Goal: Task Accomplishment & Management: Use online tool/utility

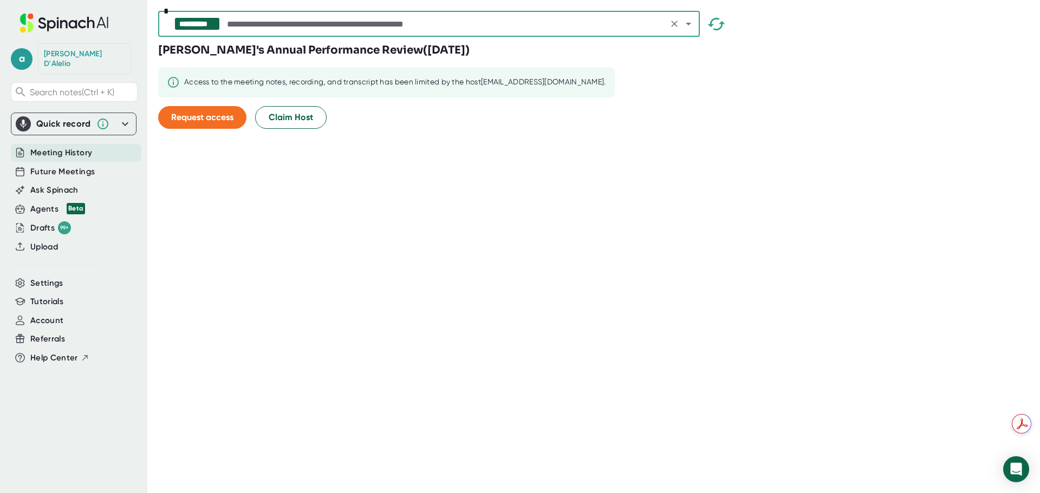
scroll to position [870, 0]
click at [190, 122] on span "Request access" at bounding box center [202, 117] width 62 height 10
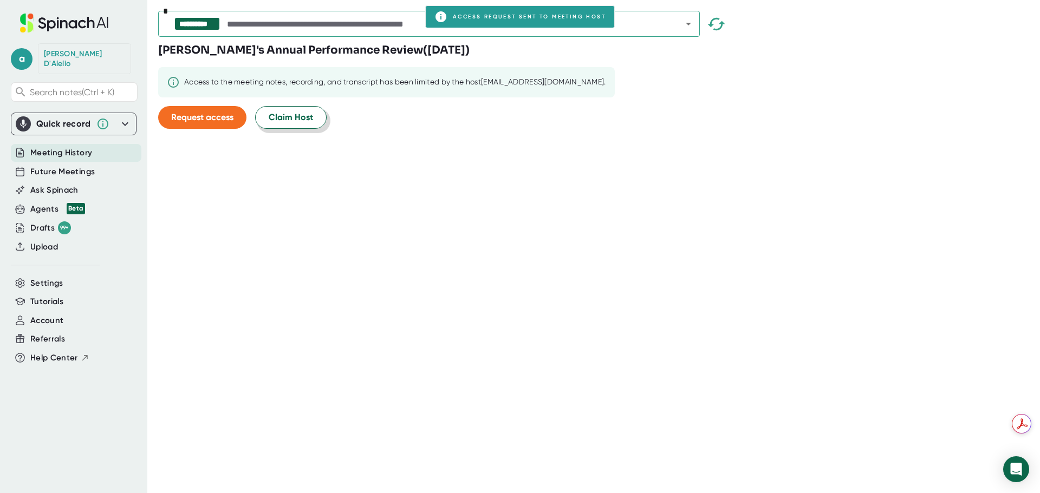
click at [286, 120] on span "Claim Host" at bounding box center [291, 117] width 44 height 13
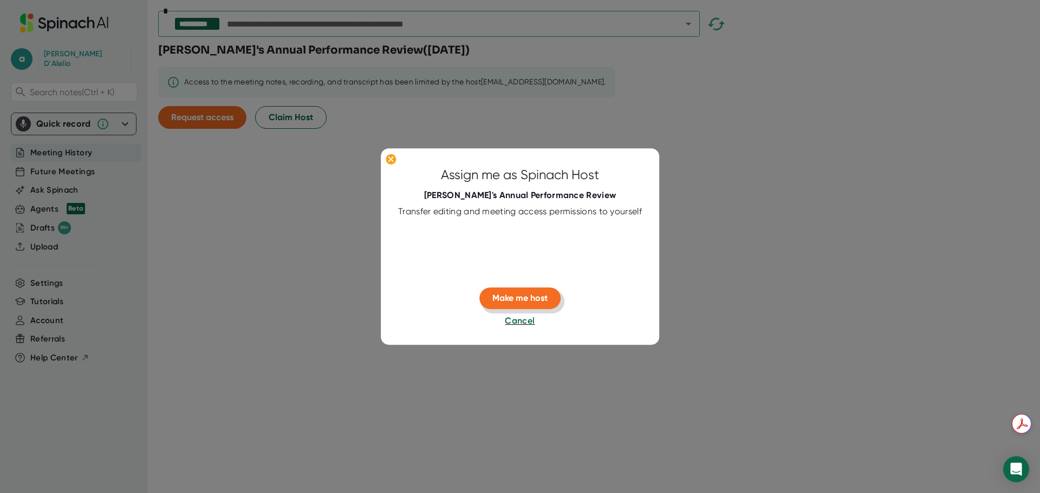
click at [531, 302] on span "Make me host" at bounding box center [519, 299] width 55 height 10
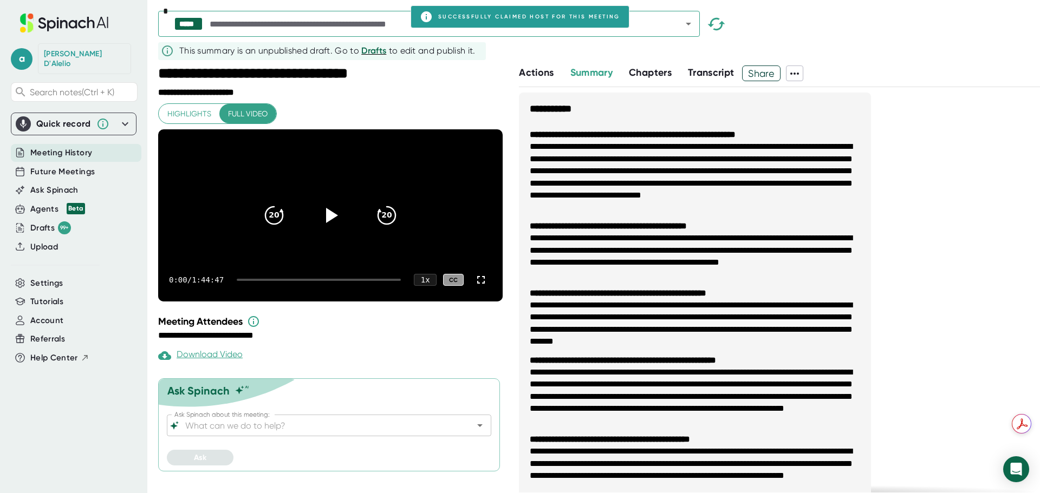
scroll to position [5, 0]
click at [473, 432] on icon "Open" at bounding box center [479, 425] width 13 height 13
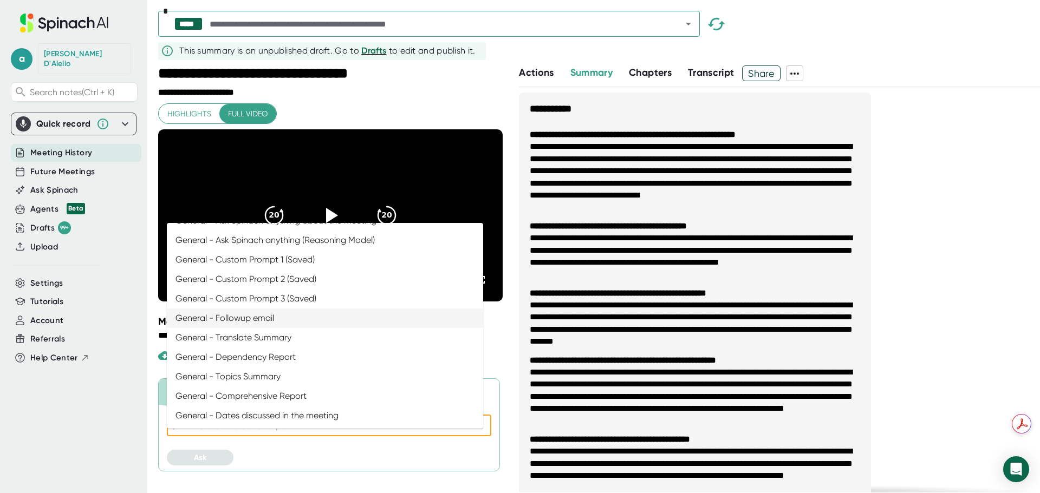
scroll to position [0, 0]
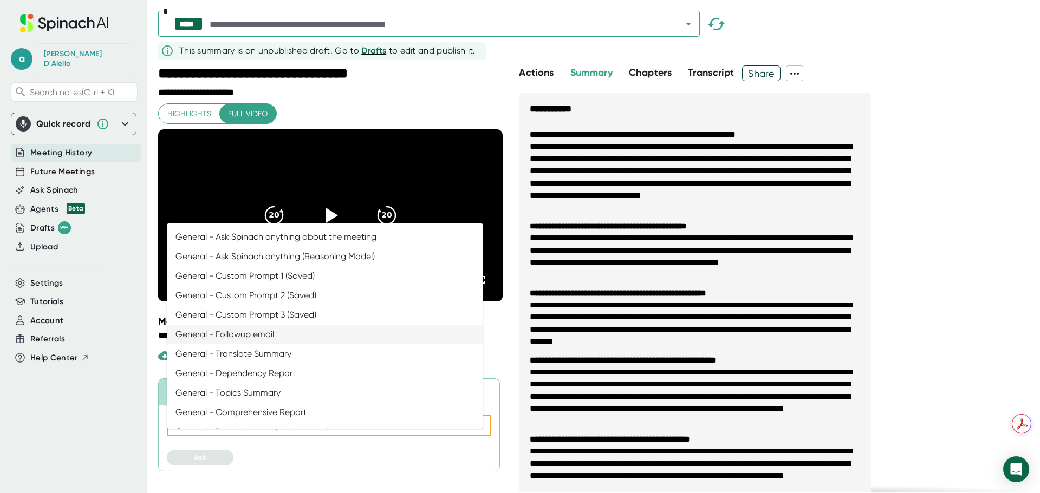
click at [399, 335] on li "General - Followup email" at bounding box center [325, 334] width 316 height 19
type input "General - Followup email"
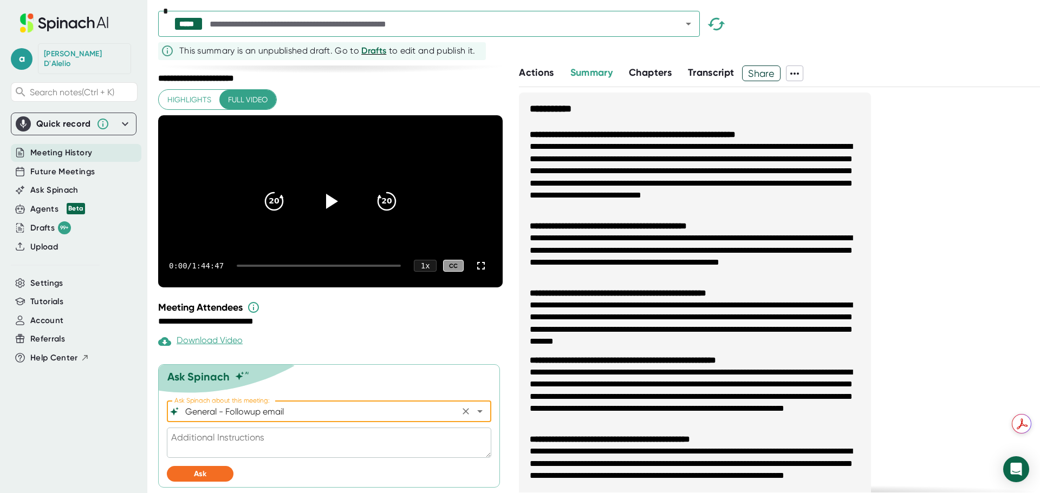
scroll to position [36, 0]
click at [340, 434] on textarea at bounding box center [329, 443] width 324 height 30
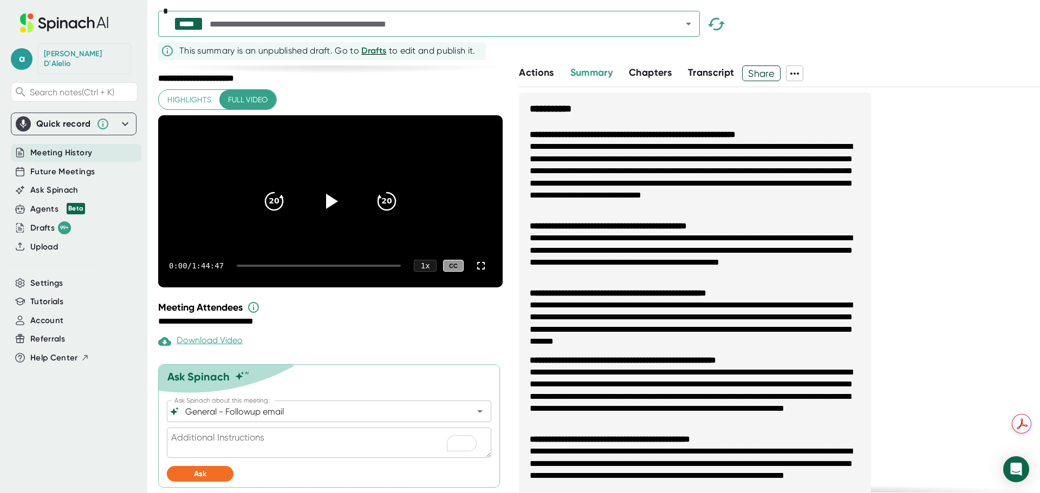
type textarea "T"
type textarea "x"
type textarea "Th"
type textarea "x"
type textarea "Tha"
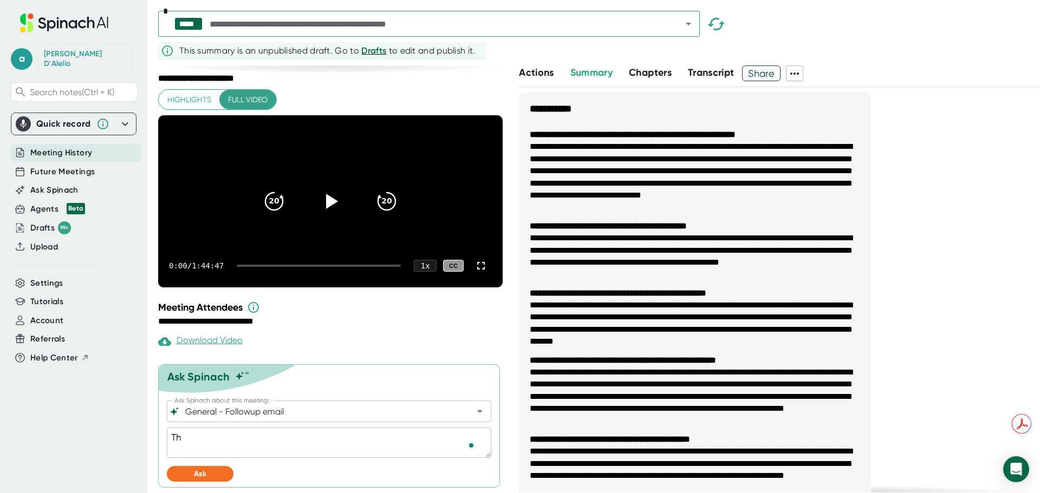
type textarea "x"
type textarea "That"
type textarea "x"
type textarea "That"
type textarea "x"
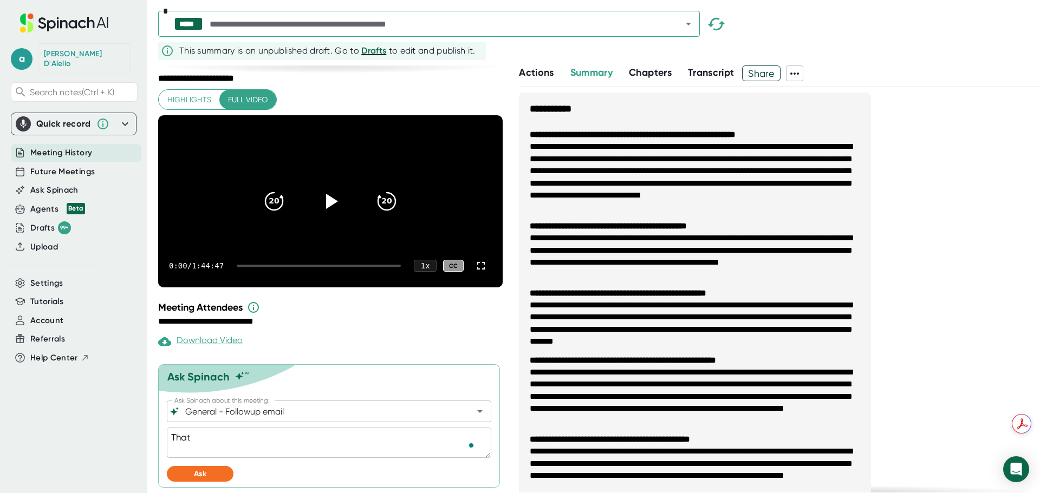
type textarea "That w"
type textarea "x"
type textarea "That wi"
type textarea "x"
type textarea "That wit"
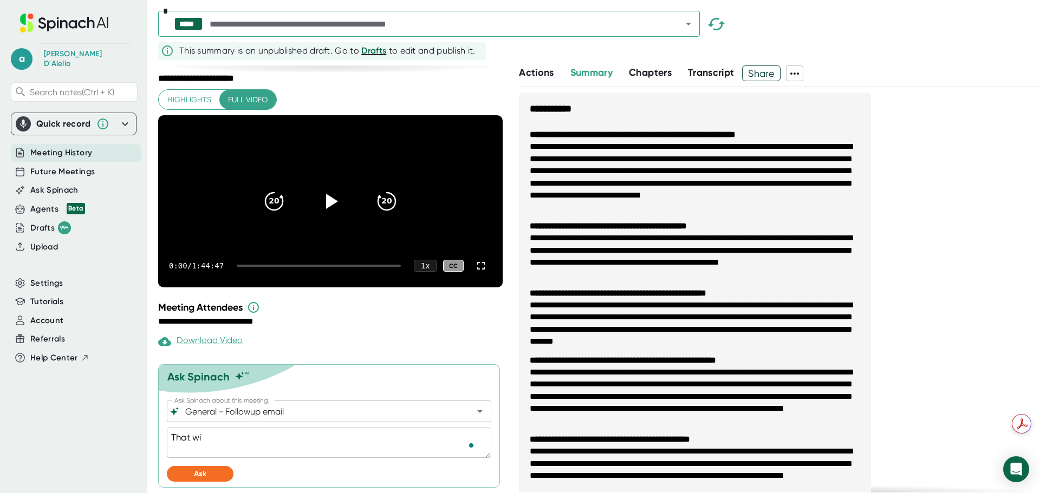
type textarea "x"
type textarea "That with"
type textarea "x"
type textarea "That with"
type textarea "x"
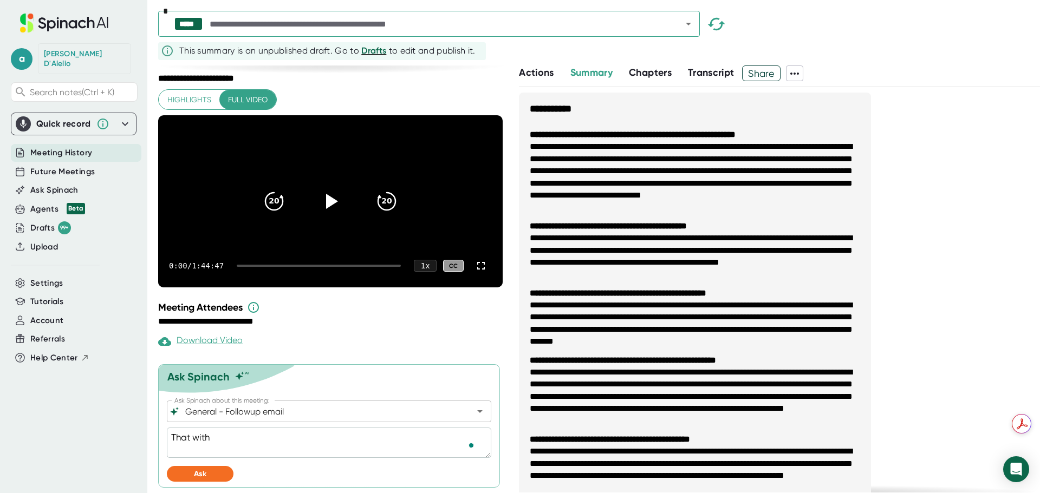
type textarea "That with t"
type textarea "x"
type textarea "That with th"
type textarea "x"
type textarea "That with thi"
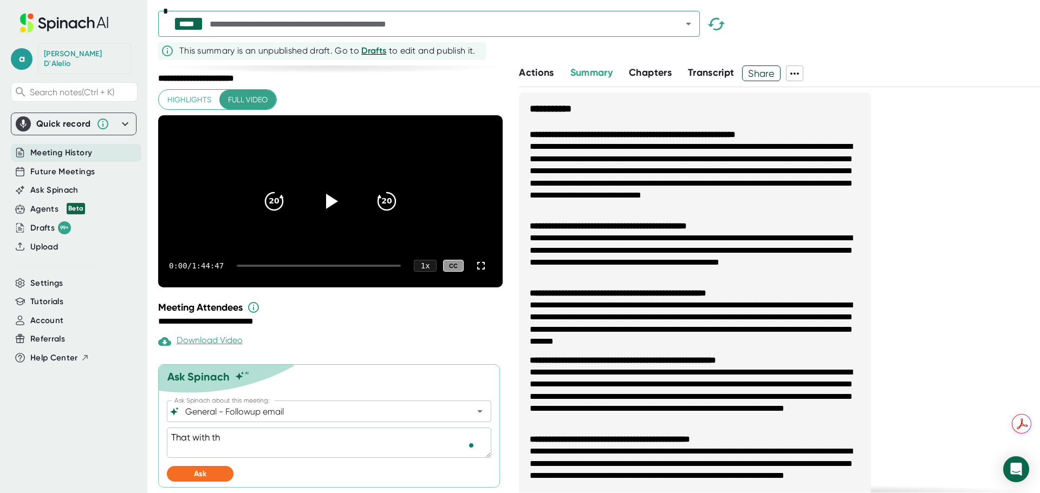
type textarea "x"
type textarea "That with this"
type textarea "x"
type textarea "That with this"
type textarea "x"
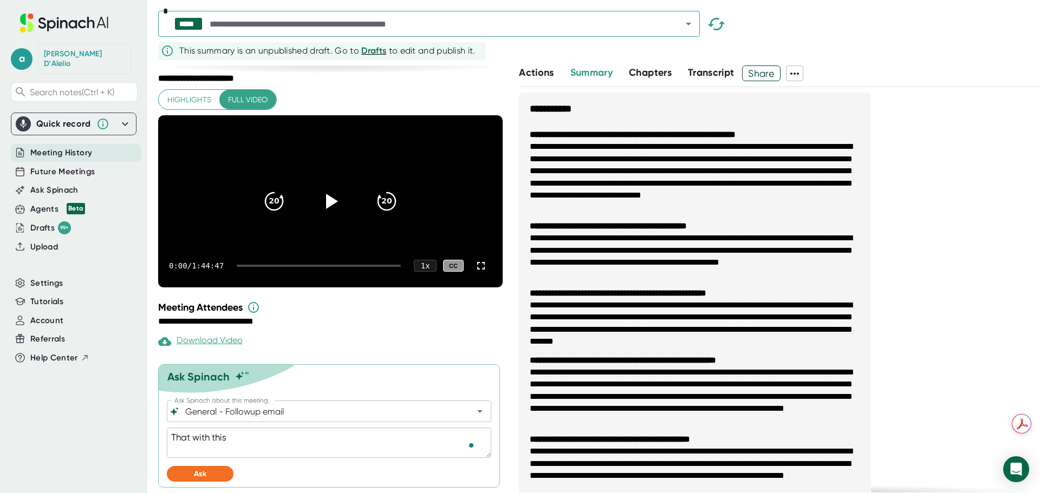
type textarea "That with this p"
type textarea "x"
type textarea "That with this pa"
type textarea "x"
type textarea "That with this pay"
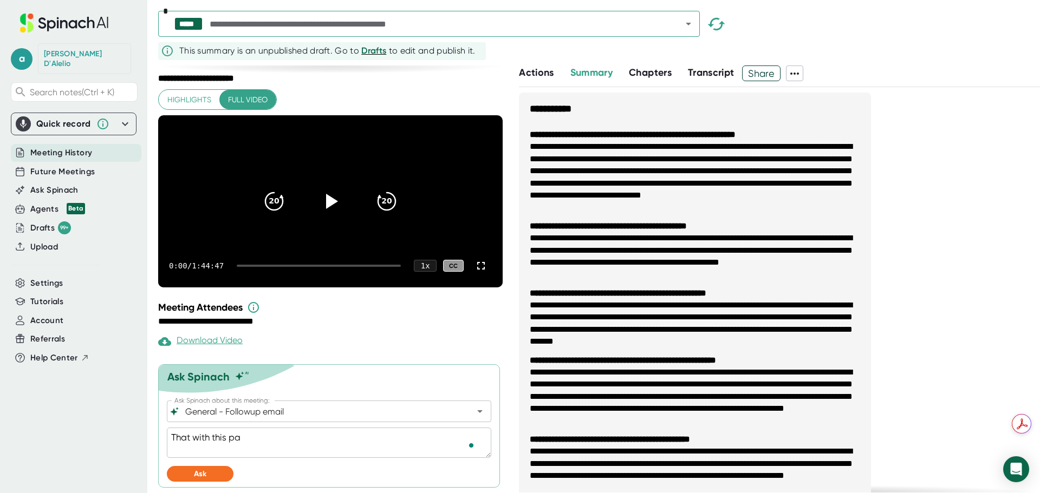
type textarea "x"
type textarea "That with this pay"
type textarea "x"
type textarea "That with this pay i"
type textarea "x"
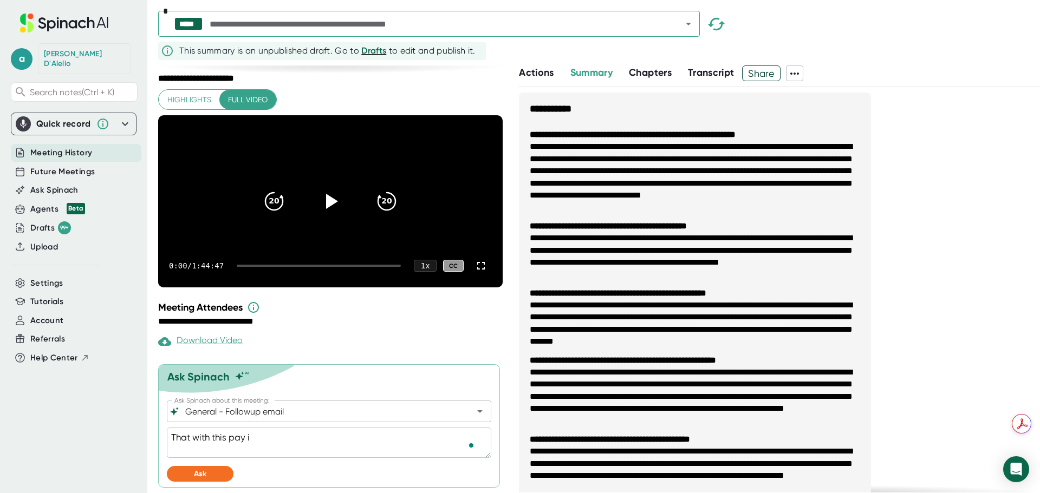
type textarea "That with this pay in"
type textarea "x"
type textarea "That with this pay inc"
type textarea "x"
type textarea "That with this pay incr"
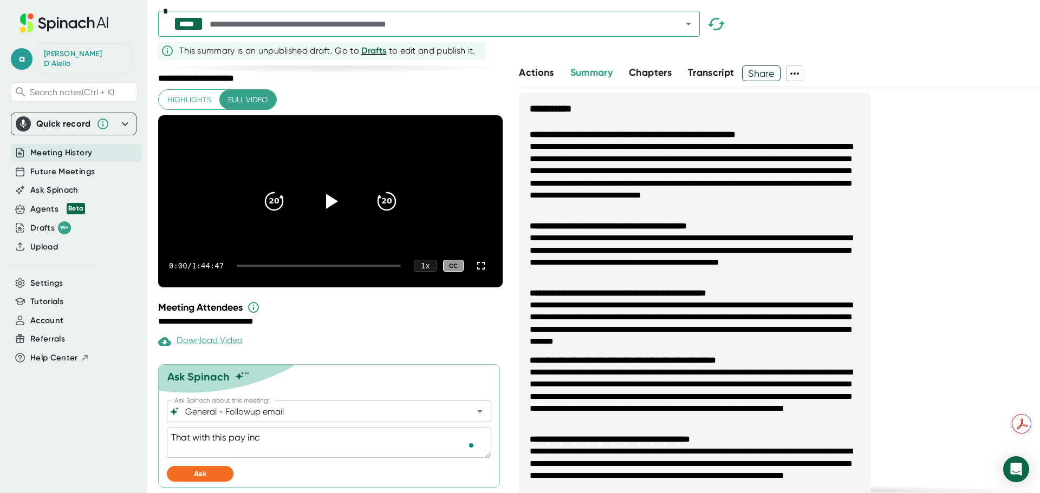
type textarea "x"
type textarea "That with this pay incre"
type textarea "x"
type textarea "That with this pay increa"
type textarea "x"
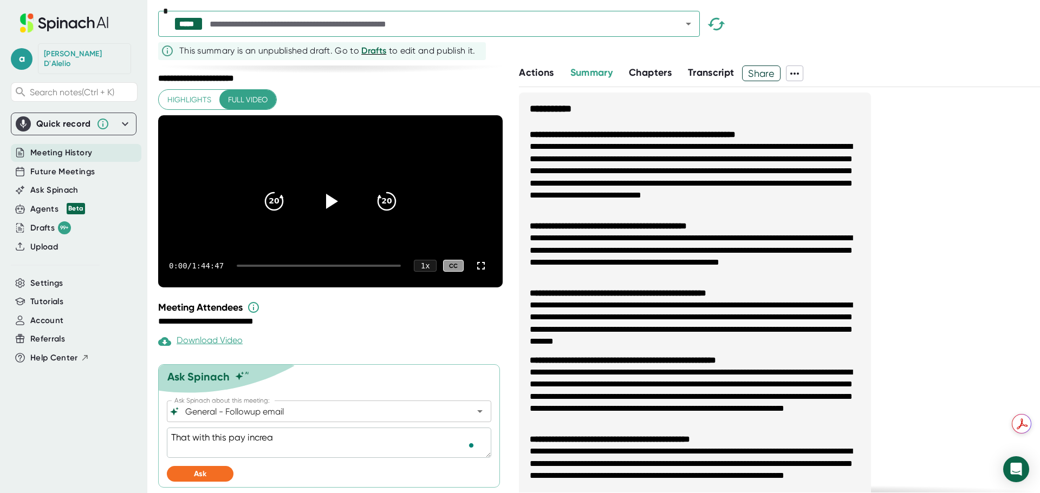
type textarea "That with this pay increas"
type textarea "x"
type textarea "That with this pay increase"
type textarea "x"
type textarea "That with this pay increase"
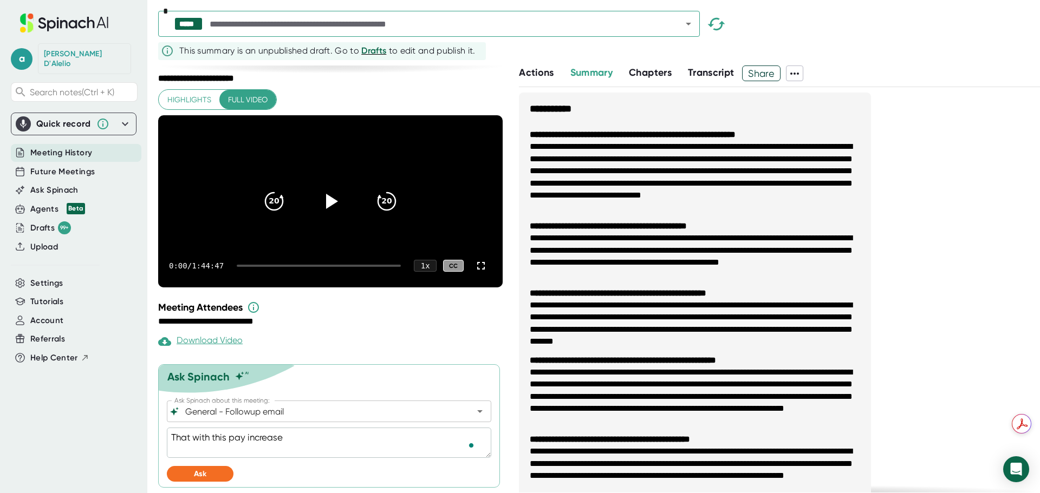
type textarea "x"
type textarea "That with this pay increase i"
type textarea "x"
type textarea "That with this pay increase it"
type textarea "x"
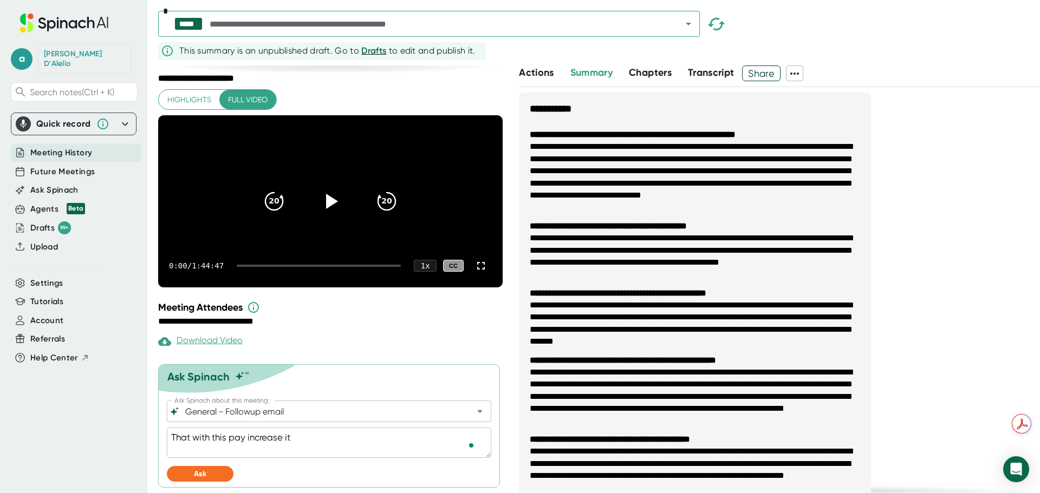
type textarea "That with this pay increase its"
type textarea "x"
type textarea "That with this pay increase its"
type textarea "x"
type textarea "That with this pay increase its i"
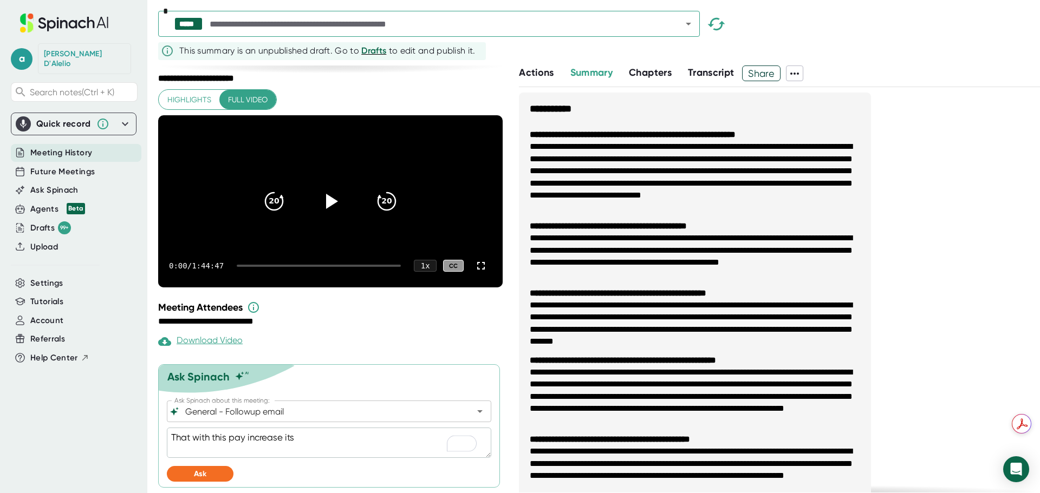
type textarea "x"
type textarea "That with this pay increase its im"
type textarea "x"
type textarea "That with this pay increase its imp"
type textarea "x"
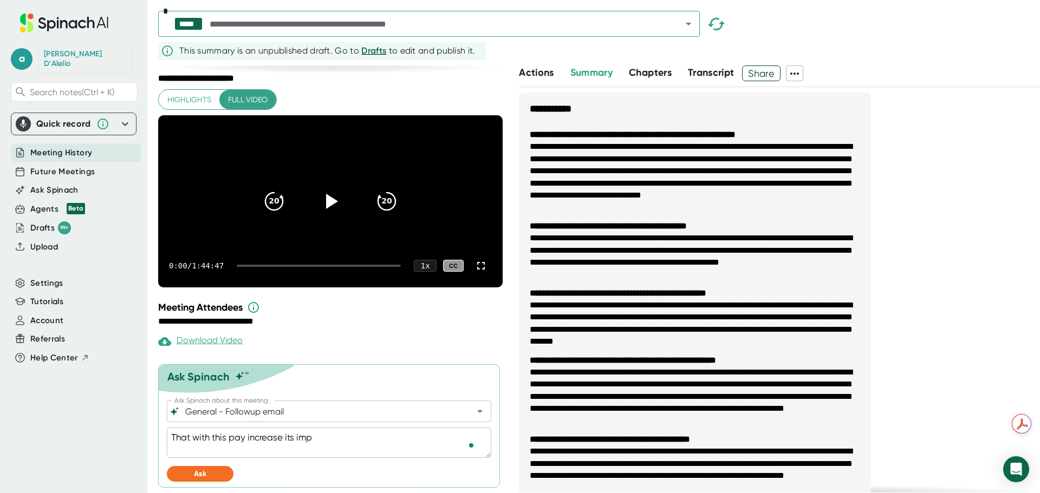
type textarea "That with this pay increase its impo"
type textarea "x"
type textarea "That with this pay increase its impor"
type textarea "x"
type textarea "That with this pay increase its import"
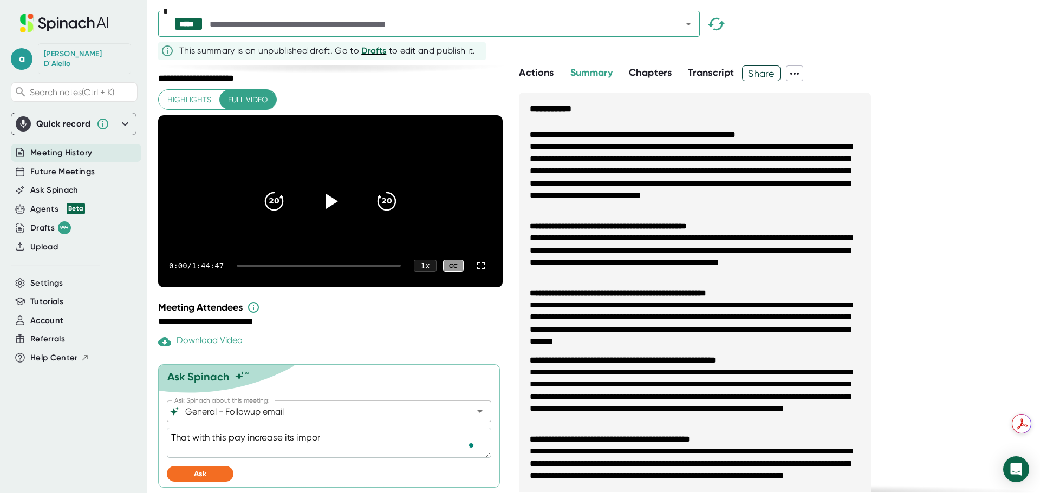
type textarea "x"
type textarea "That with this pay increase its importa"
type textarea "x"
type textarea "That with this pay increase its importan"
type textarea "x"
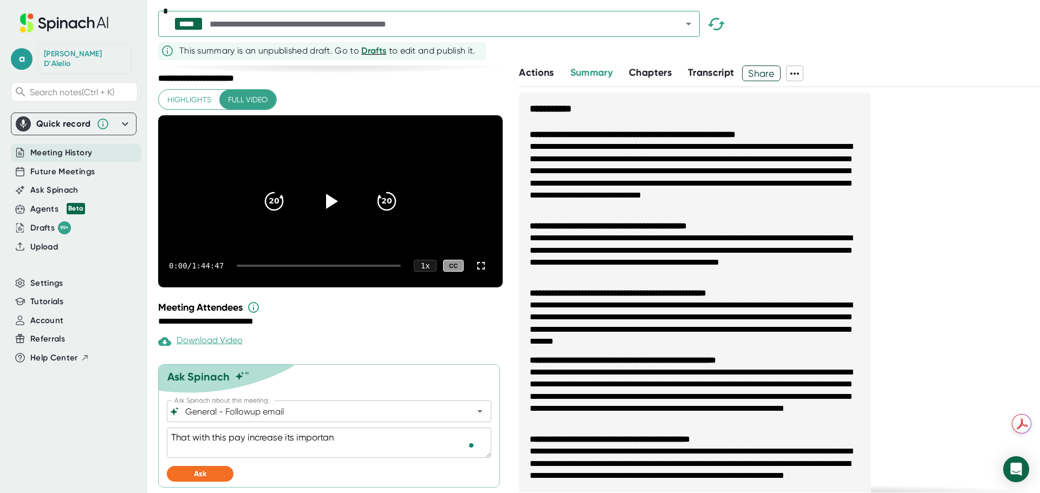
type textarea "That with this pay increase its important"
type textarea "x"
type textarea "That with this pay increase its important"
type textarea "x"
type textarea "That with this pay increase its important t"
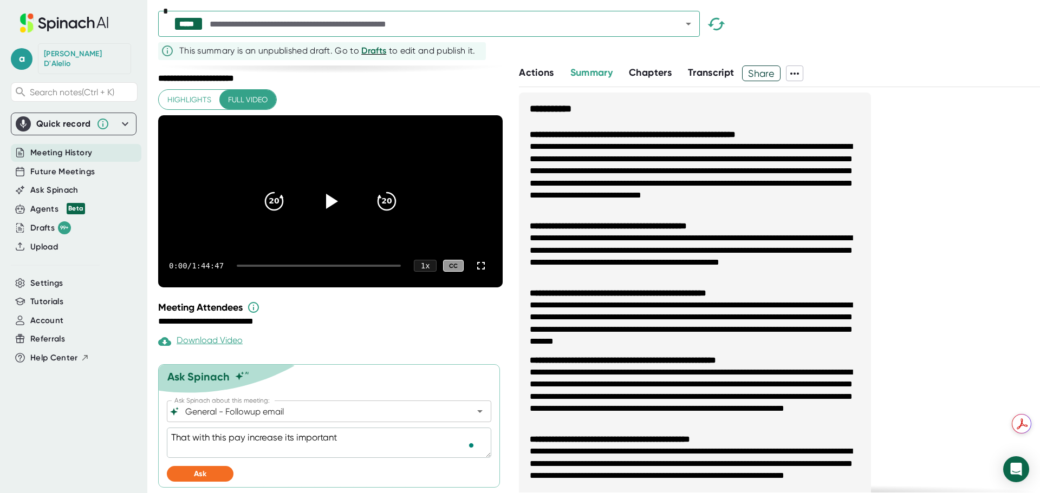
type textarea "x"
type textarea "That with this pay increase its important th"
type textarea "x"
type textarea "That with this pay increase its important tha"
type textarea "x"
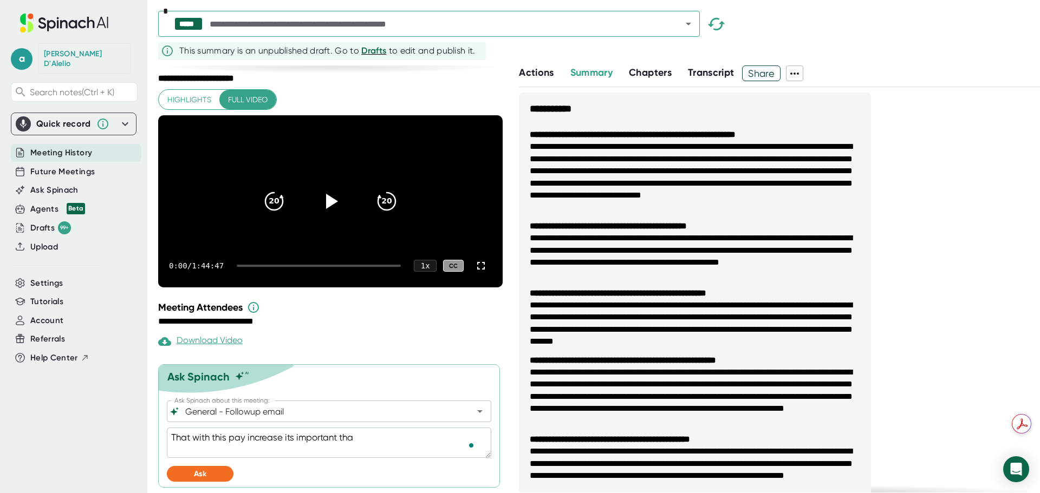
type textarea "That with this pay increase its important that"
type textarea "x"
type textarea "That with this pay increase its important that"
type textarea "x"
type textarea "That with this pay increase its important that w"
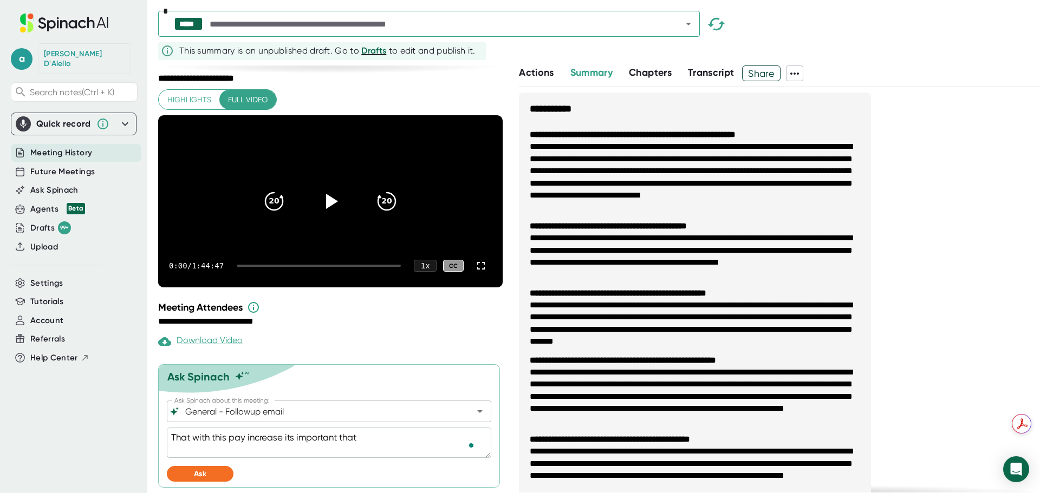
type textarea "x"
type textarea "That with this pay increase its important that we"
type textarea "x"
type textarea "That with this pay increase its important that we"
type textarea "x"
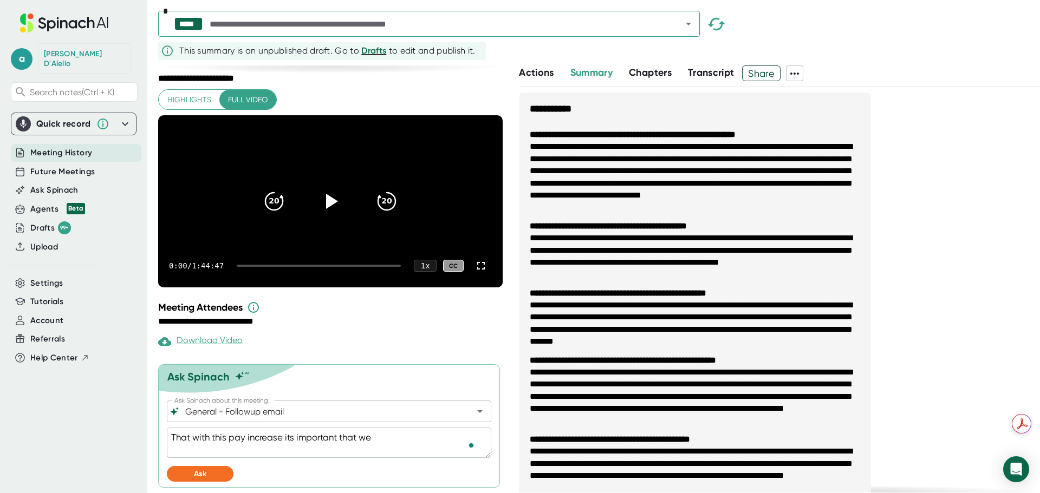
type textarea "That with this pay increase its important that we u"
type textarea "x"
type textarea "That with this pay increase its important that we un"
type textarea "x"
type textarea "That with this pay increase its important that we und"
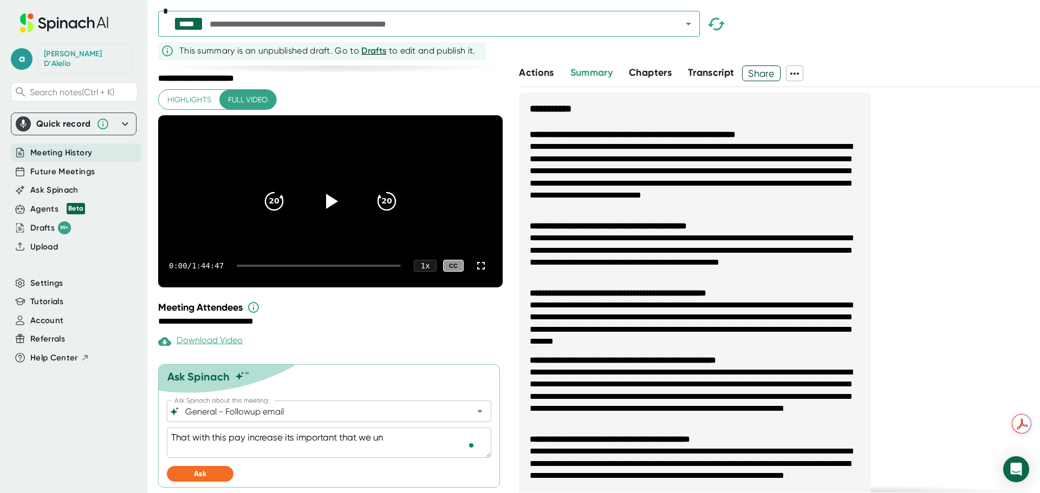
type textarea "x"
type textarea "That with this pay increase its important that we unde"
type textarea "x"
type textarea "That with this pay increase its important that we under"
type textarea "x"
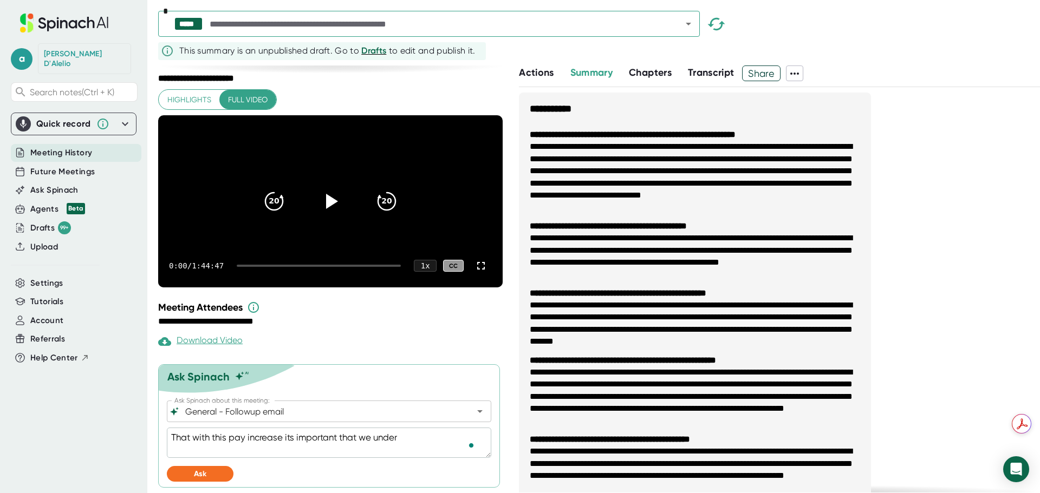
type textarea "That with this pay increase its important that we unders"
type textarea "x"
type textarea "That with this pay increase its important that we underst"
type textarea "x"
type textarea "That with this pay increase its important that we understa"
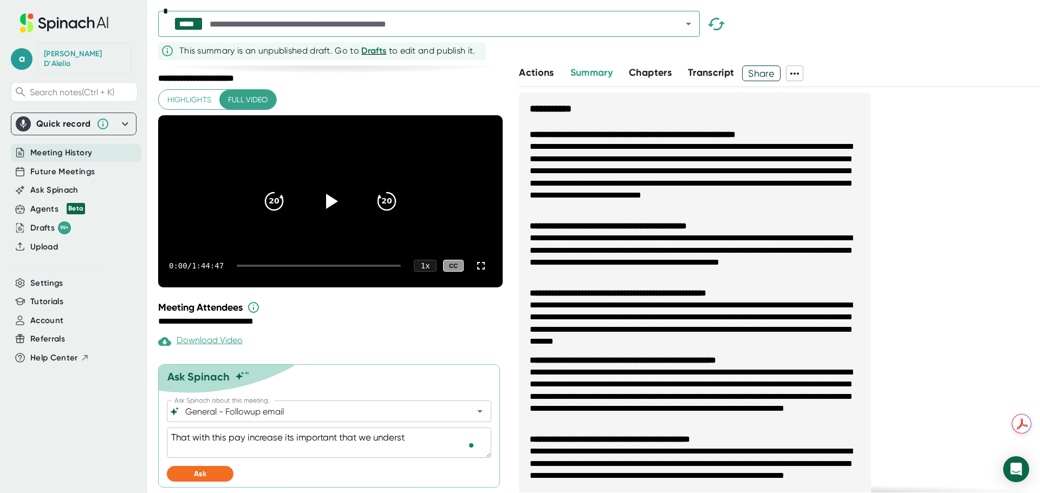
type textarea "x"
type textarea "That with this pay increase its important that we understan"
type textarea "x"
type textarea "That with this pay increase its important that we understand"
type textarea "x"
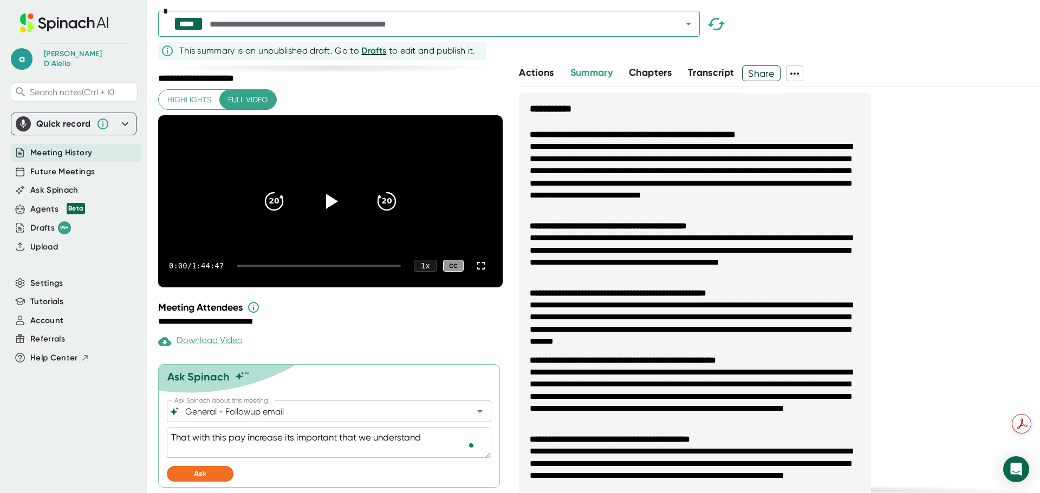
type textarea "That with this pay increase its important that we understand"
type textarea "x"
type textarea "That with this pay increase its important that we understand t"
type textarea "x"
type textarea "That with this pay increase its important that we understand th"
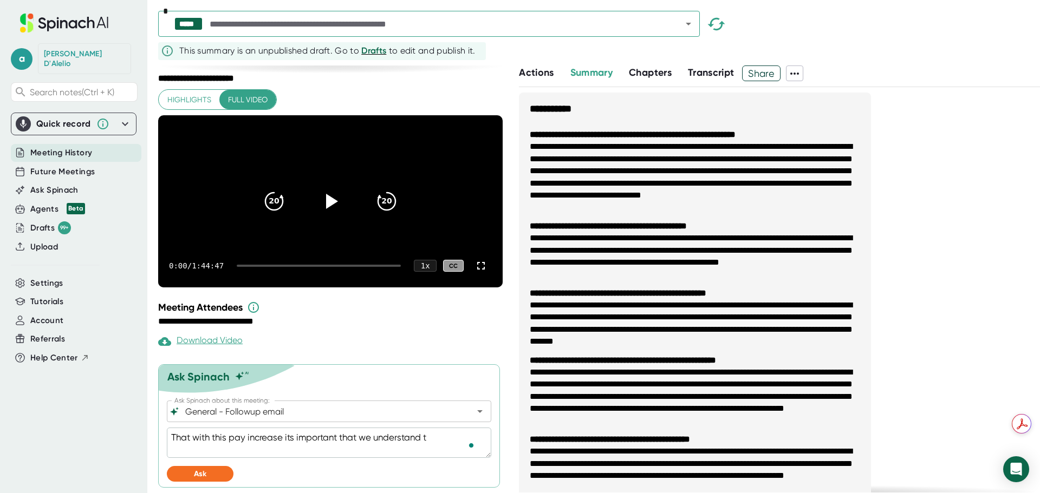
type textarea "x"
type textarea "That with this pay increase its important that we understand the"
type textarea "x"
type textarea "That with this pay increase its important that we understand the"
type textarea "x"
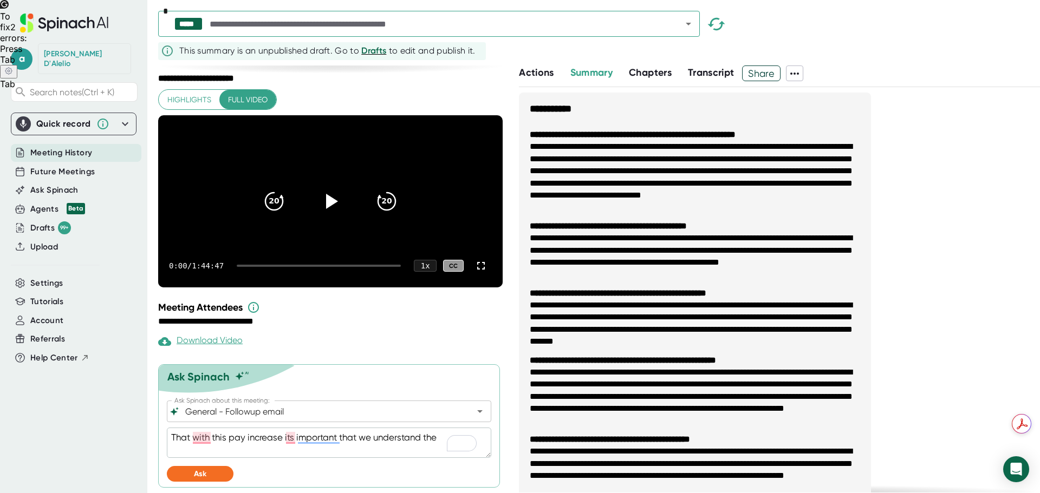
type textarea "That with this pay increase its important that we understand the e"
type textarea "x"
type textarea "That with this pay increase its important that we understand the ea"
type textarea "x"
type textarea "That with this pay increase its important that we understand the eac"
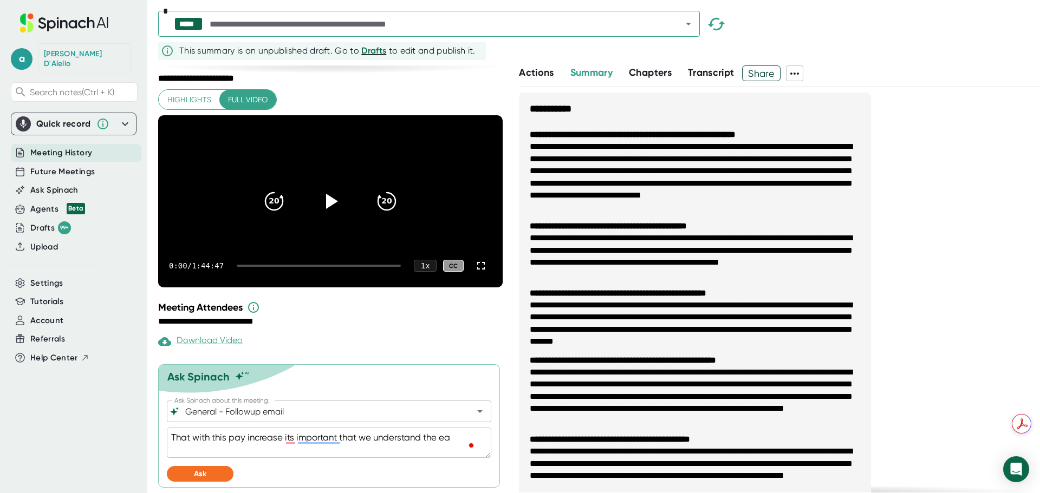
type textarea "x"
type textarea "That with this pay increase its important that we understand the each"
type textarea "x"
type textarea "That with this pay increase its important that we understand the [PERSON_NAME]"
type textarea "x"
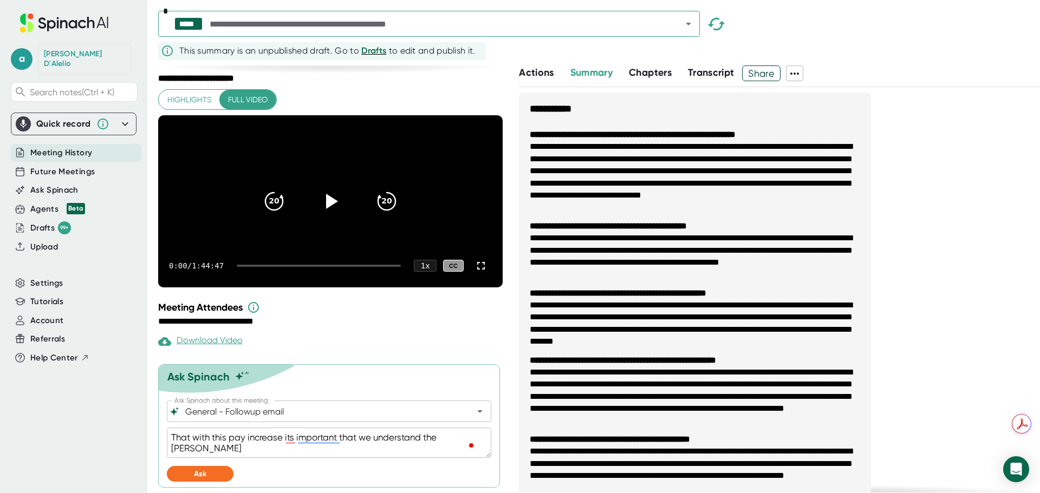
type textarea "That with this pay increase its important that we understand the eachot"
type textarea "x"
type textarea "That with this pay increase its important that we understand the eachoth"
type textarea "x"
type textarea "That with this pay increase its important that we understand the eachothe"
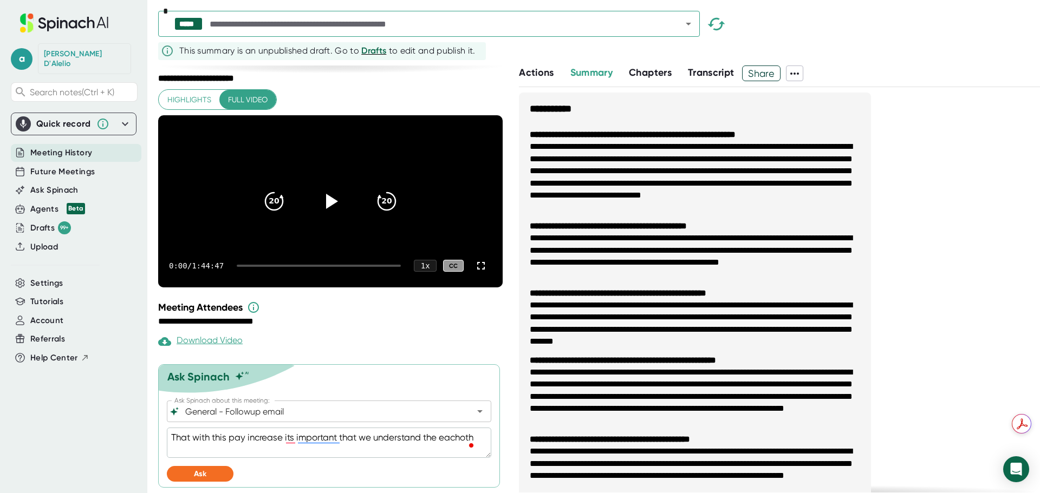
type textarea "x"
type textarea "That with this pay increase its important that we understand the eachother"
type textarea "x"
type textarea "That with this pay increase its important that we understand the eachother"
type textarea "x"
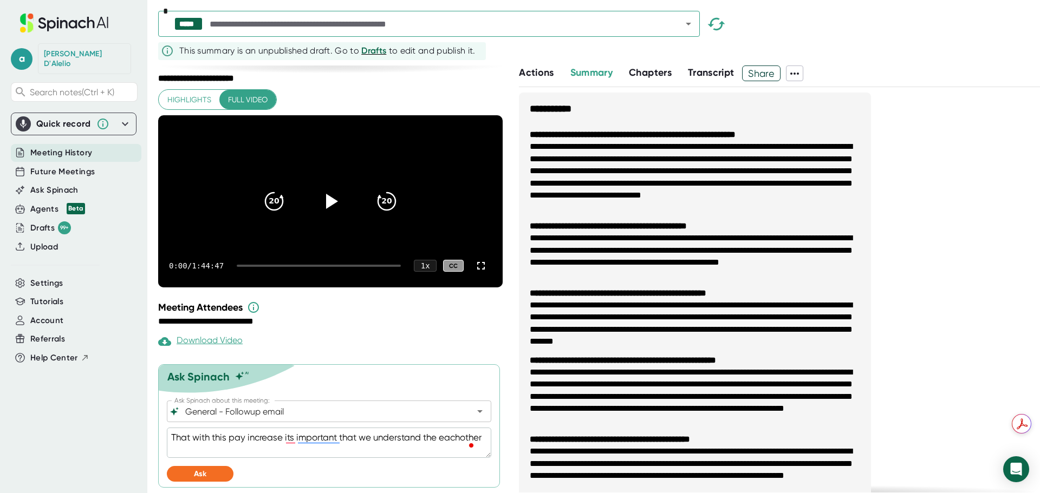
type textarea "That with this pay increase its important that we understand the each other"
type textarea "x"
type textarea "That with this pay increase its important that we understand the each other i"
type textarea "x"
type textarea "That with this pay increase its important that we understand the each other im"
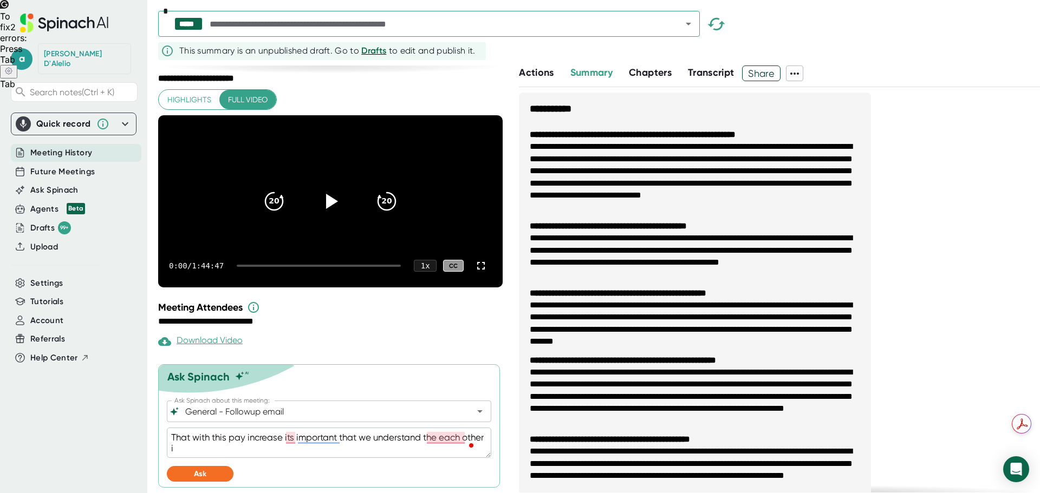
type textarea "x"
type textarea "That with this pay increase its important that we understand the each other imp"
type textarea "x"
type textarea "That with this pay increase its important that we understand the each other impr"
type textarea "x"
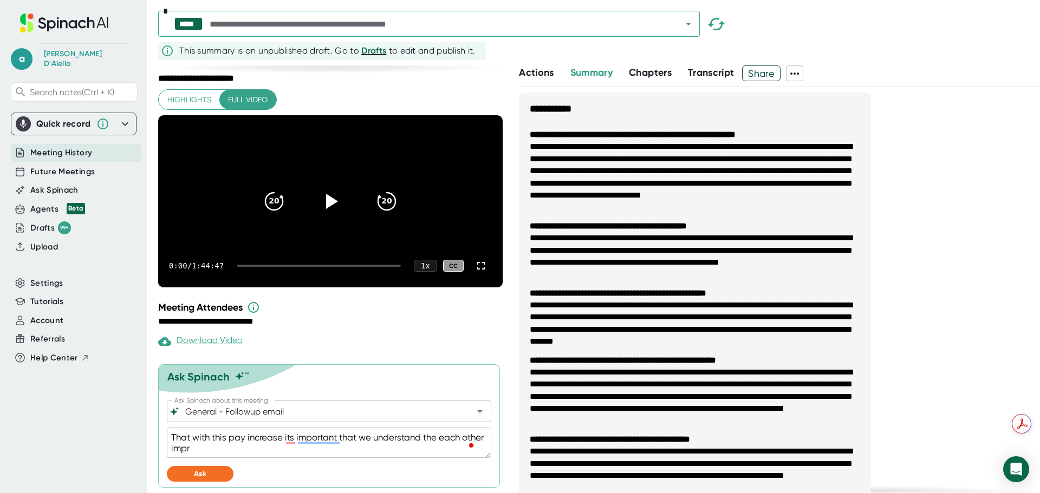
type textarea "That with this pay increase its important that we understand the each other imp…"
type textarea "x"
type textarea "That with this pay increase its important that we understand the each other imp…"
type textarea "x"
type textarea "That with this pay increase its important that we understand the each other imp…"
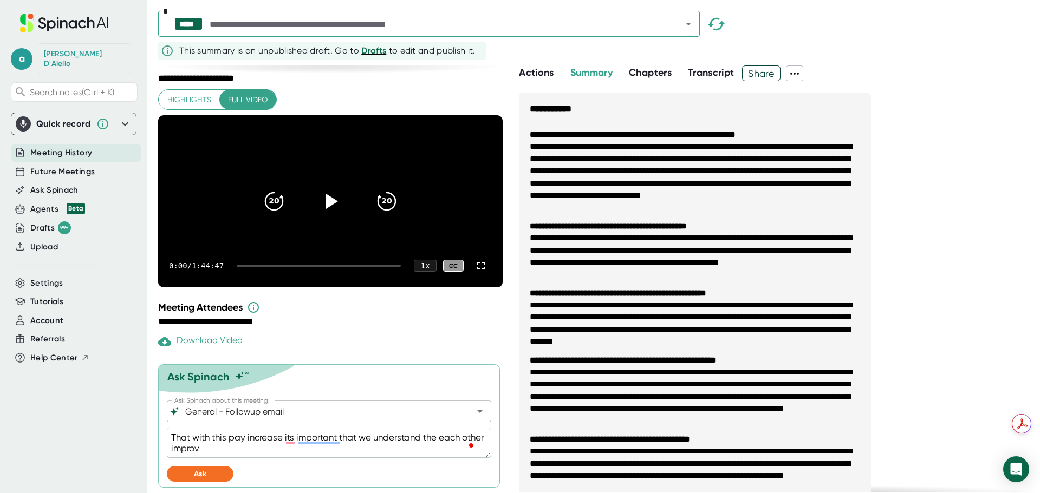
type textarea "x"
type textarea "That with this pay increase its important that we understand the each other imp…"
type textarea "x"
type textarea "That with this pay increase its important that we understand the each other imp…"
type textarea "x"
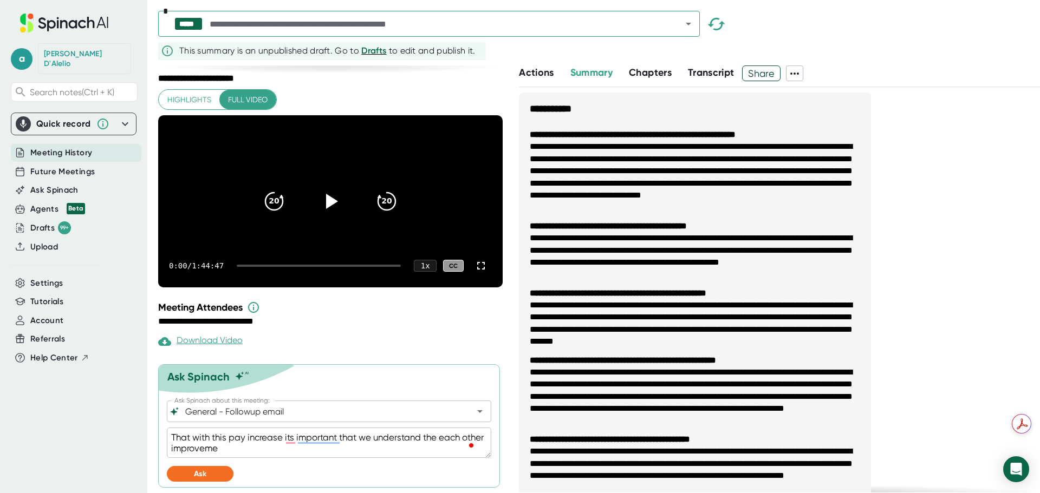
type textarea "That with this pay increase its important that we understand the each other imp…"
type textarea "x"
type textarea "That with this pay increase its important that we understand the each other imp…"
type textarea "x"
type textarea "That with this pay increase its important that we understand the each other imp…"
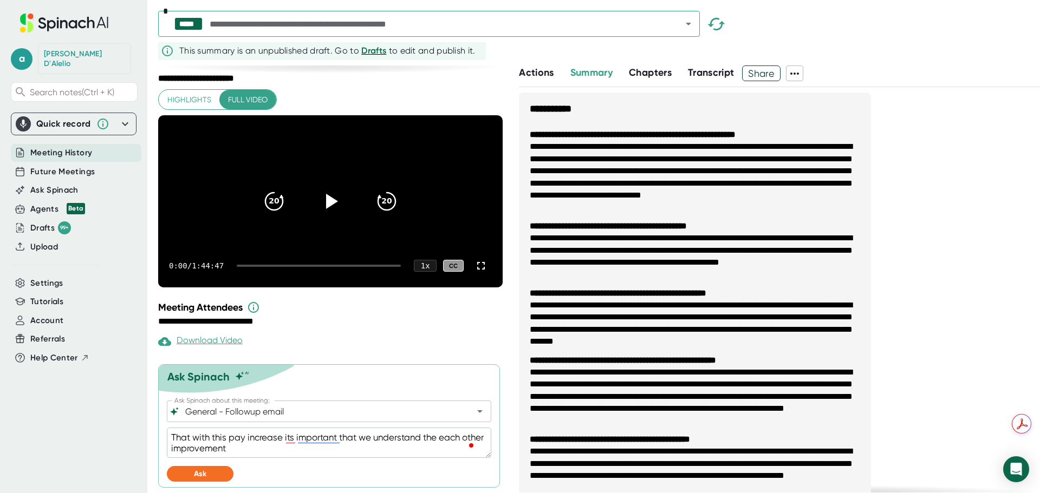
type textarea "x"
type textarea "That with this pay increase its important that we understand the each other imp…"
type textarea "x"
type textarea "That with this pay increase its important that we understand the each other imp…"
type textarea "x"
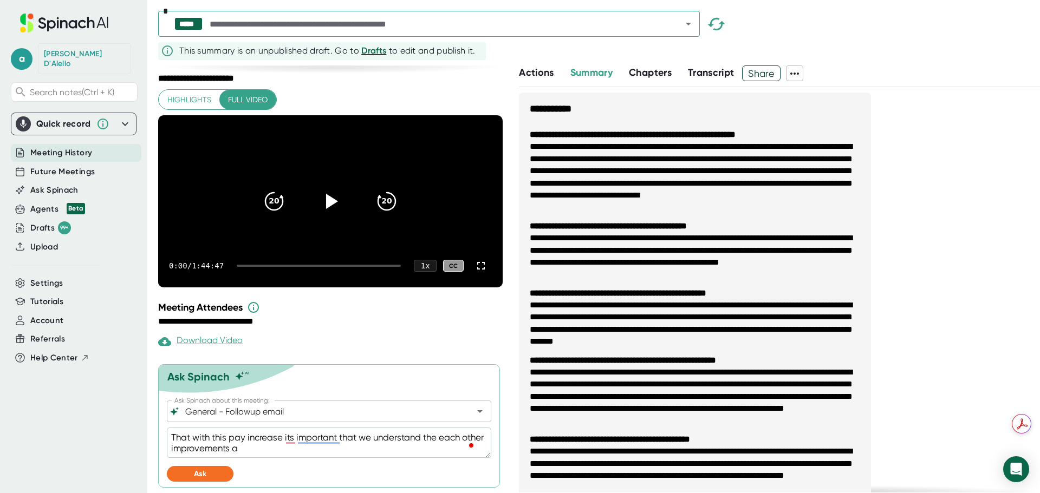
type textarea "That with this pay increase its important that we understand the each other imp…"
type textarea "x"
type textarea "That with this pay increase its important that we understand the each other imp…"
type textarea "x"
type textarea "That with this pay increase its important that we understand the each other imp…"
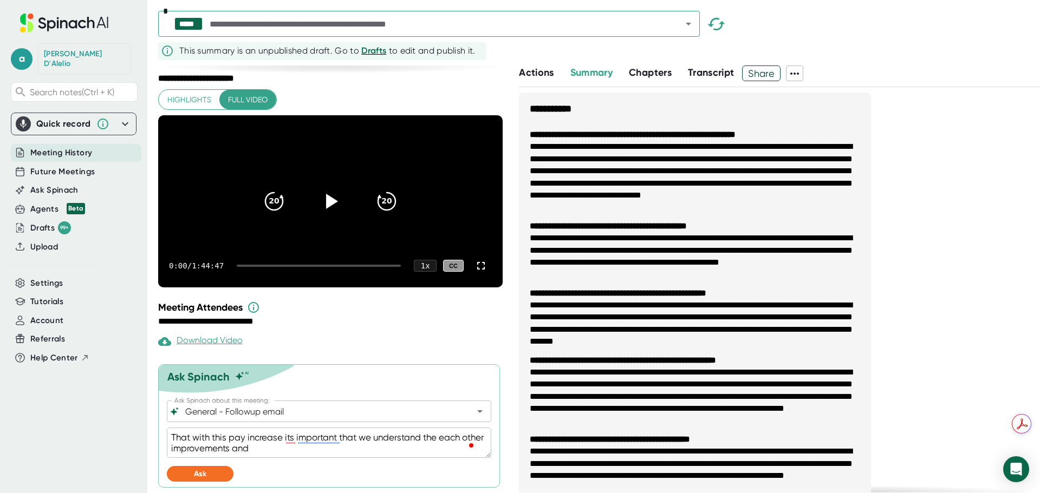
type textarea "x"
type textarea "That with this pay increase its important that we understand the each other imp…"
type textarea "x"
type textarea "That with this pay increase its important that we understand the each other imp…"
type textarea "x"
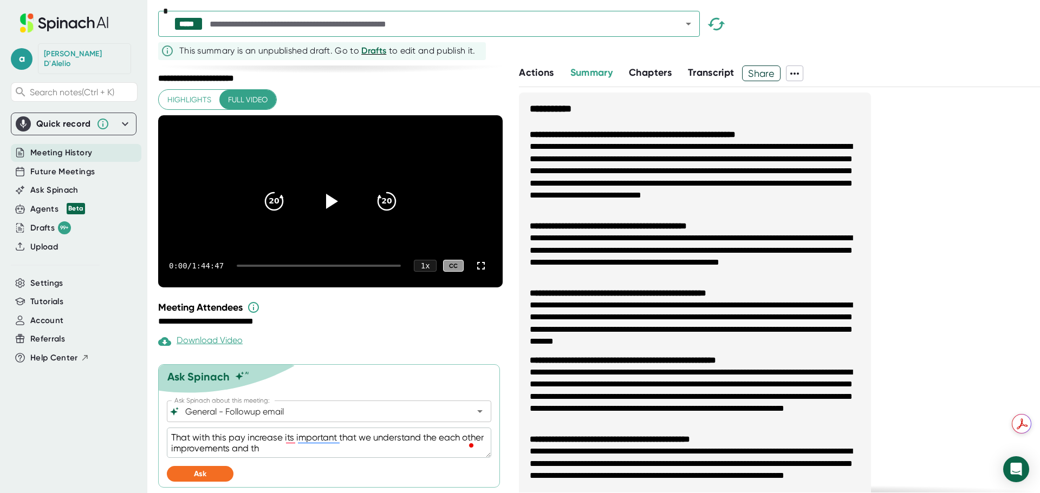
type textarea "That with this pay increase its important that we understand the each other imp…"
type textarea "x"
type textarea "That with this pay increase its important that we understand the each other imp…"
type textarea "x"
type textarea "That with this pay increase its important that we understand the each other imp…"
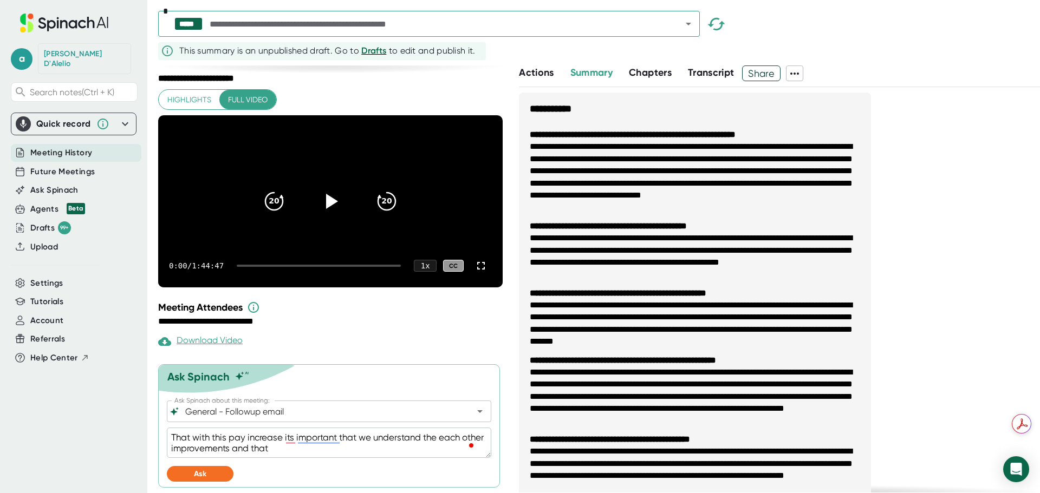
type textarea "x"
type textarea "That with this pay increase its important that we understand the each other imp…"
type textarea "x"
type textarea "That with this pay increase its important that we understand the each other imp…"
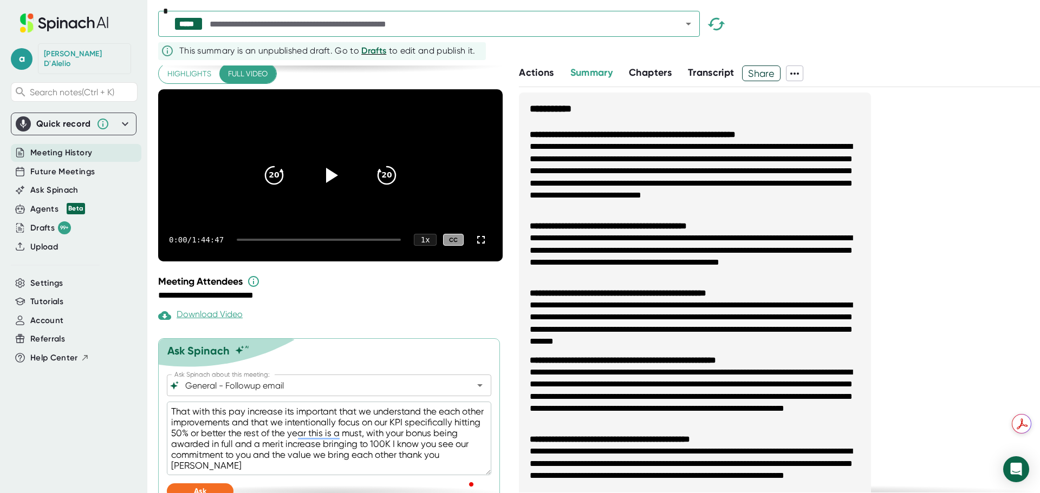
scroll to position [49, 0]
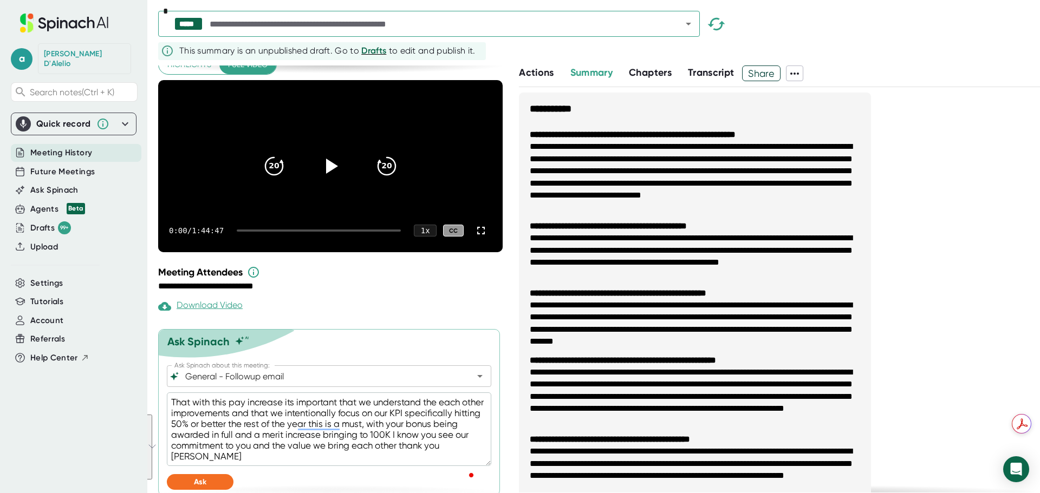
drag, startPoint x: 240, startPoint y: 490, endPoint x: 172, endPoint y: 420, distance: 97.3
click at [172, 420] on textarea "That with this pay increase its important that we understand the each other imp…" at bounding box center [329, 430] width 324 height 74
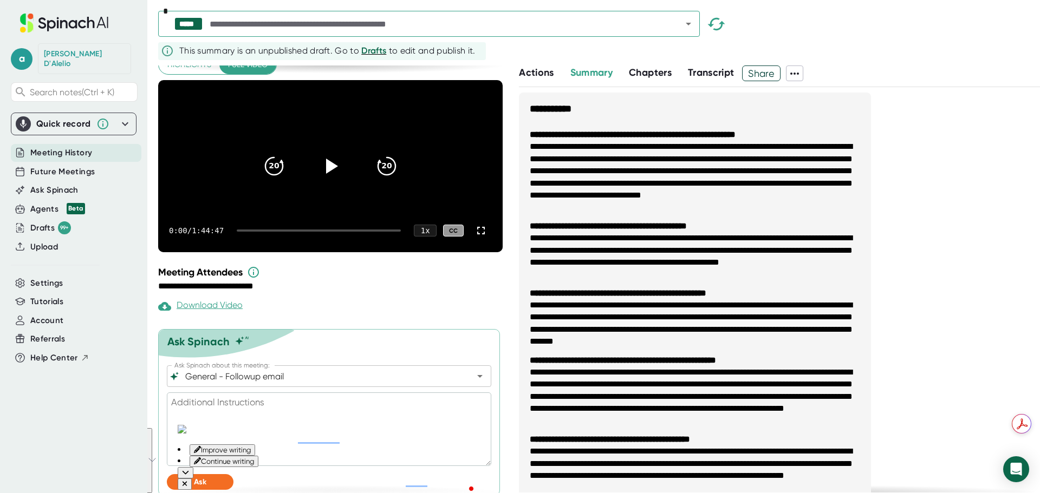
scroll to position [36, 0]
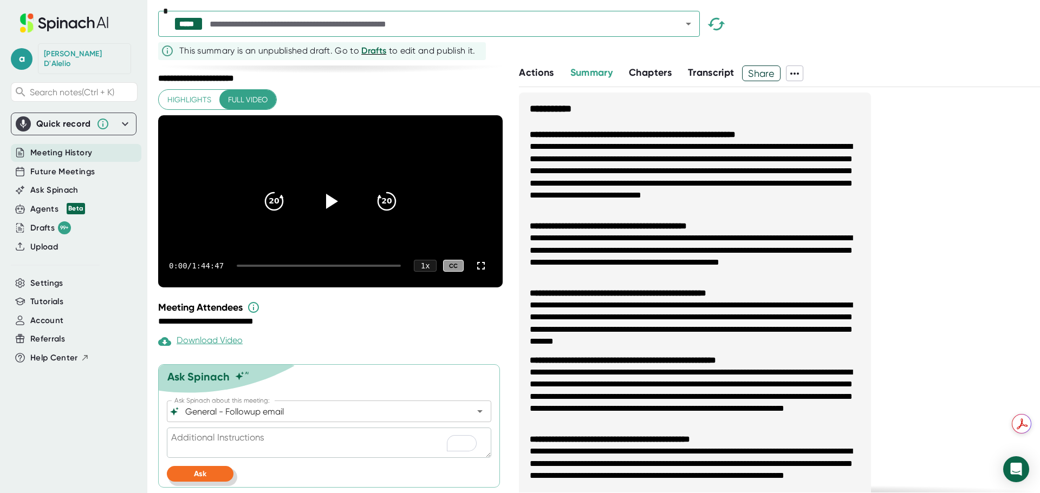
drag, startPoint x: 201, startPoint y: 477, endPoint x: 255, endPoint y: 456, distance: 56.9
click at [202, 476] on span "Ask" at bounding box center [200, 474] width 12 height 9
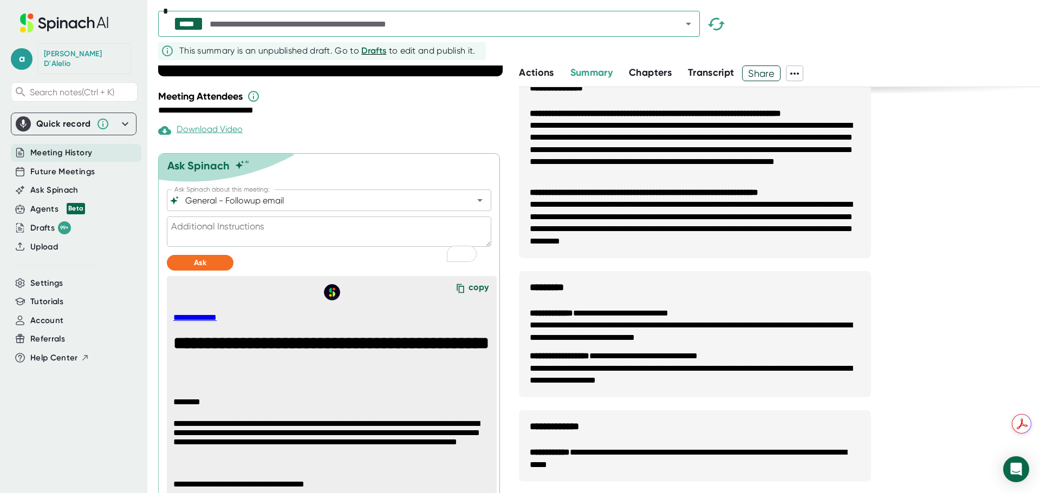
scroll to position [0, 0]
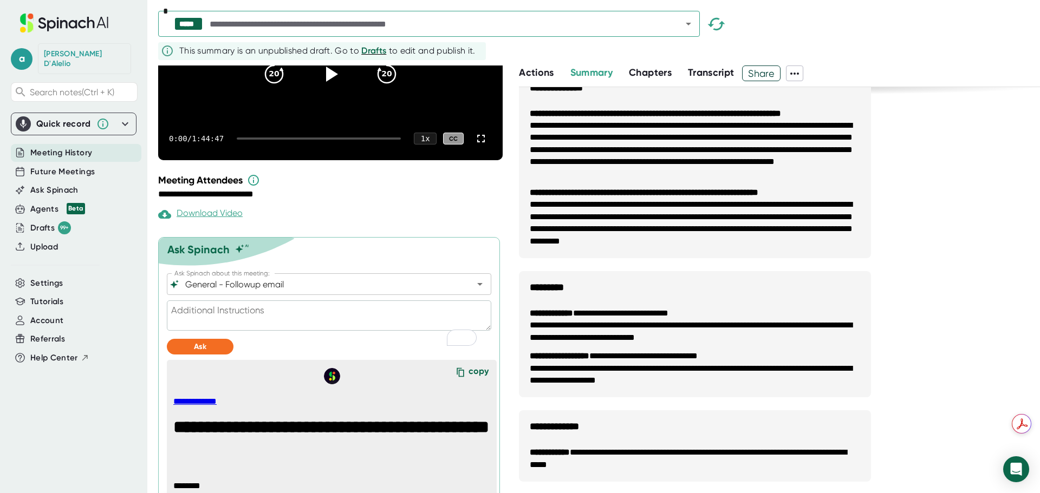
click at [220, 331] on textarea "To enrich screen reader interactions, please activate Accessibility in Grammarl…" at bounding box center [329, 316] width 324 height 30
paste textarea "That with this pay increase its important that we understand the each other imp…"
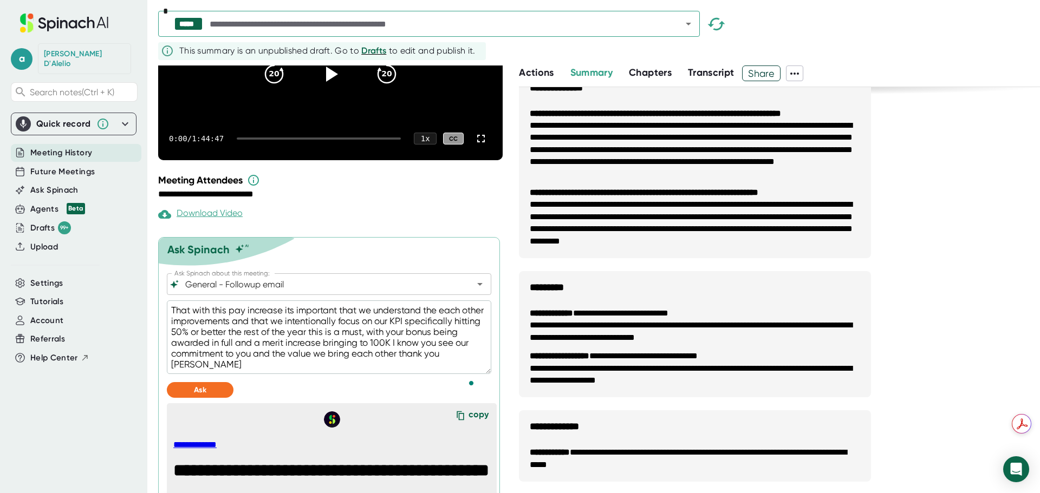
click at [469, 424] on div "copy" at bounding box center [479, 416] width 20 height 15
click at [187, 398] on button "Ask" at bounding box center [200, 390] width 67 height 16
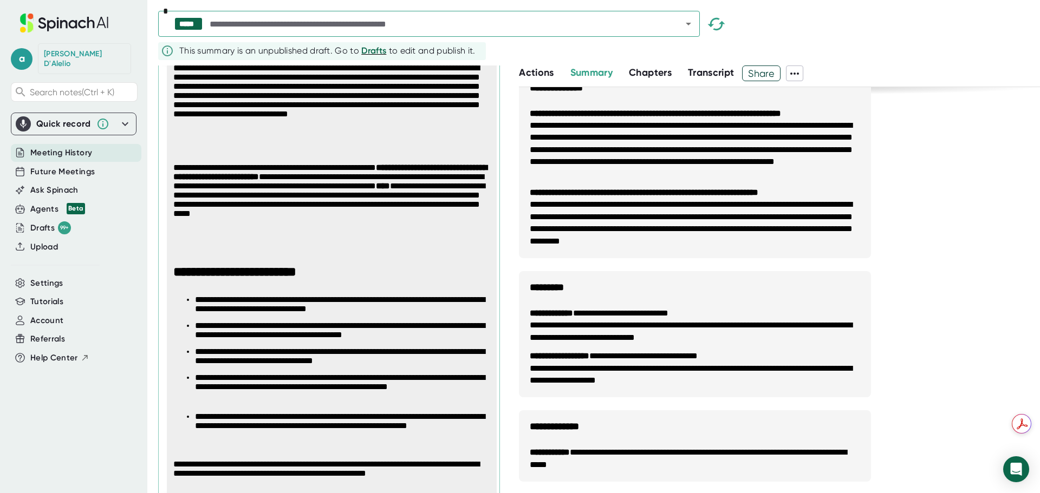
scroll to position [773, 0]
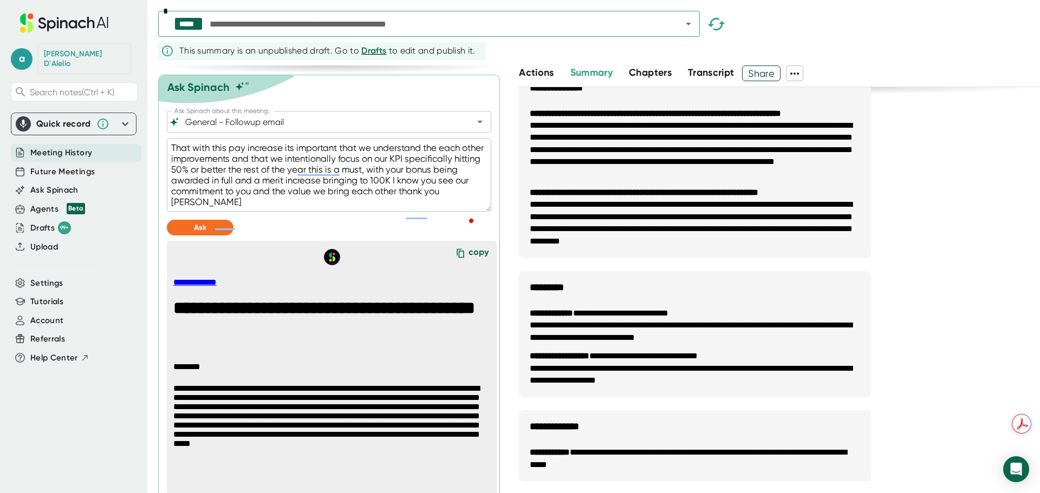
click at [470, 262] on div "copy" at bounding box center [479, 254] width 20 height 15
